Goal: Transaction & Acquisition: Purchase product/service

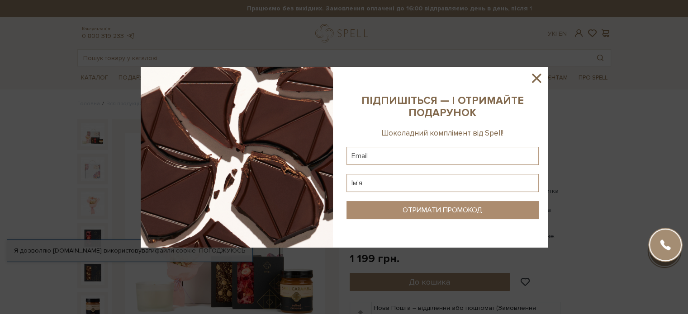
click at [536, 78] on icon at bounding box center [536, 78] width 9 height 9
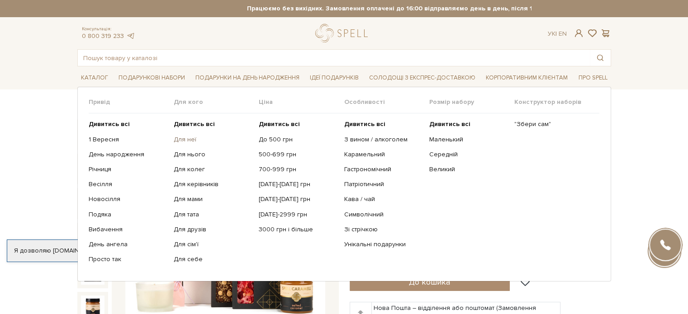
click at [188, 136] on link "Для неї" at bounding box center [213, 140] width 78 height 8
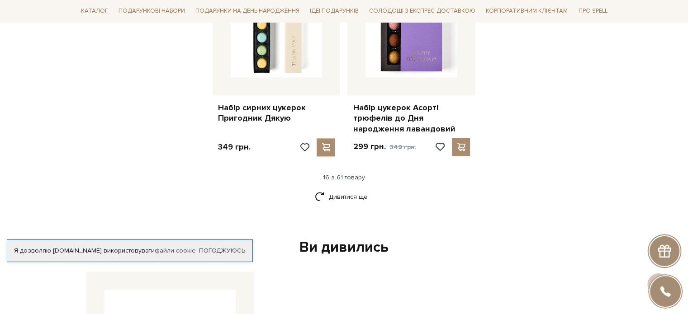
scroll to position [1124, 0]
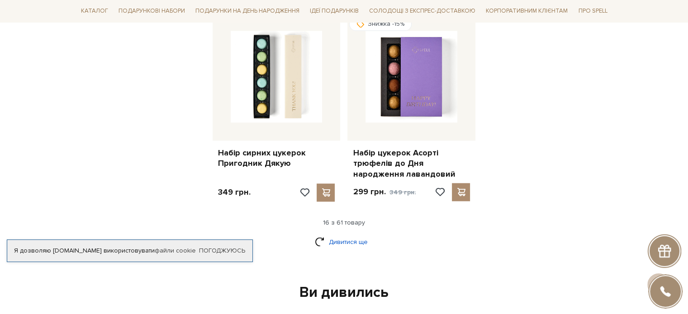
click at [348, 238] on link "Дивитися ще" at bounding box center [344, 242] width 59 height 16
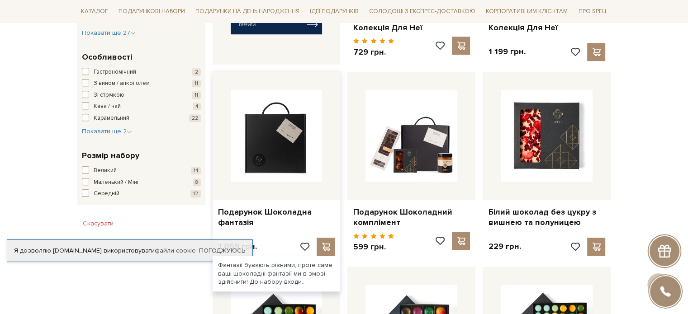
scroll to position [495, 0]
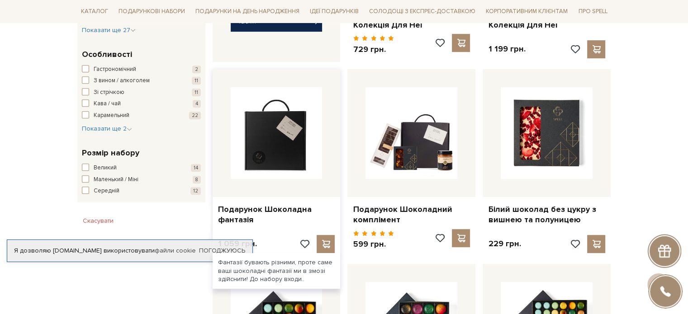
click at [293, 173] on img at bounding box center [277, 133] width 92 height 92
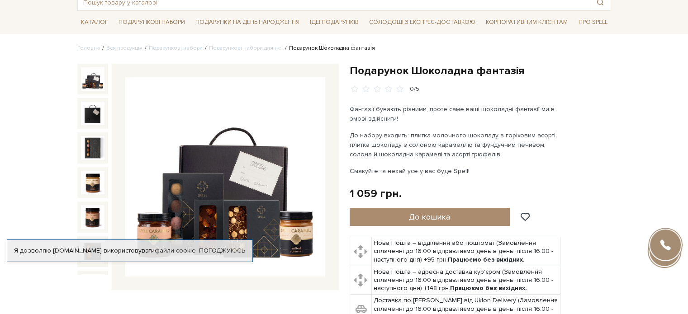
scroll to position [55, 0]
